Goal: Learn about a topic

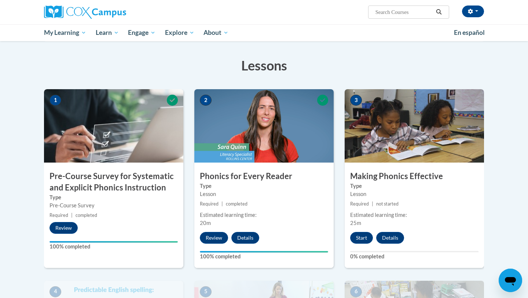
scroll to position [103, 0]
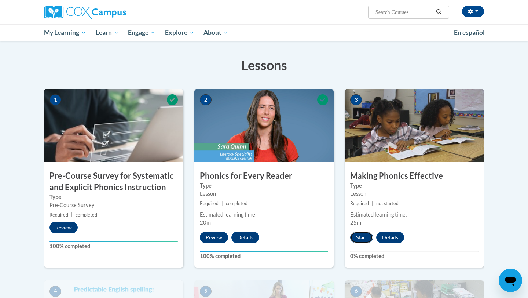
click at [363, 237] on button "Start" at bounding box center [361, 238] width 23 height 12
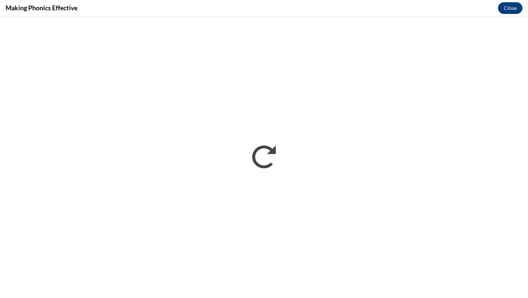
scroll to position [0, 0]
